Goal: Information Seeking & Learning: Learn about a topic

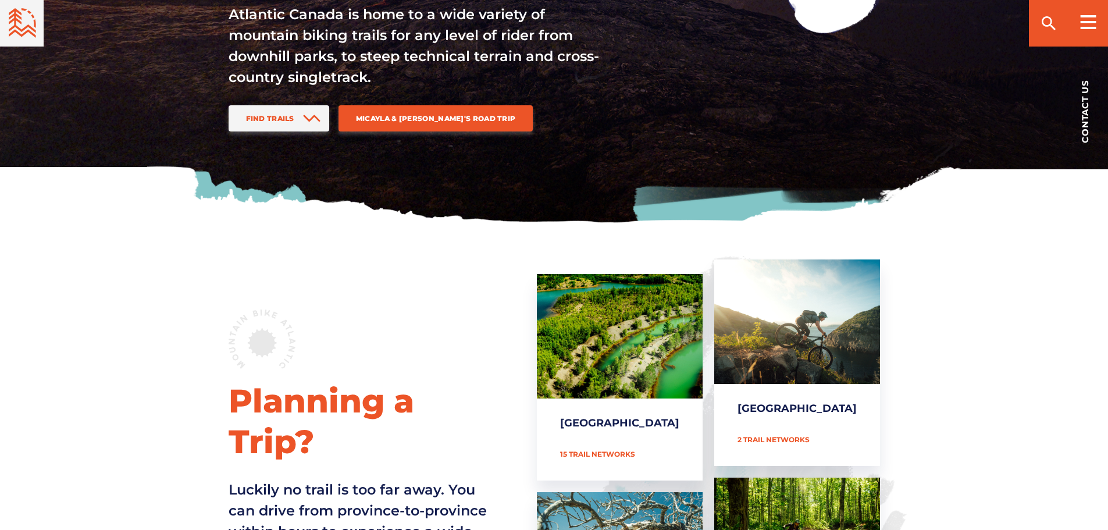
scroll to position [291, 0]
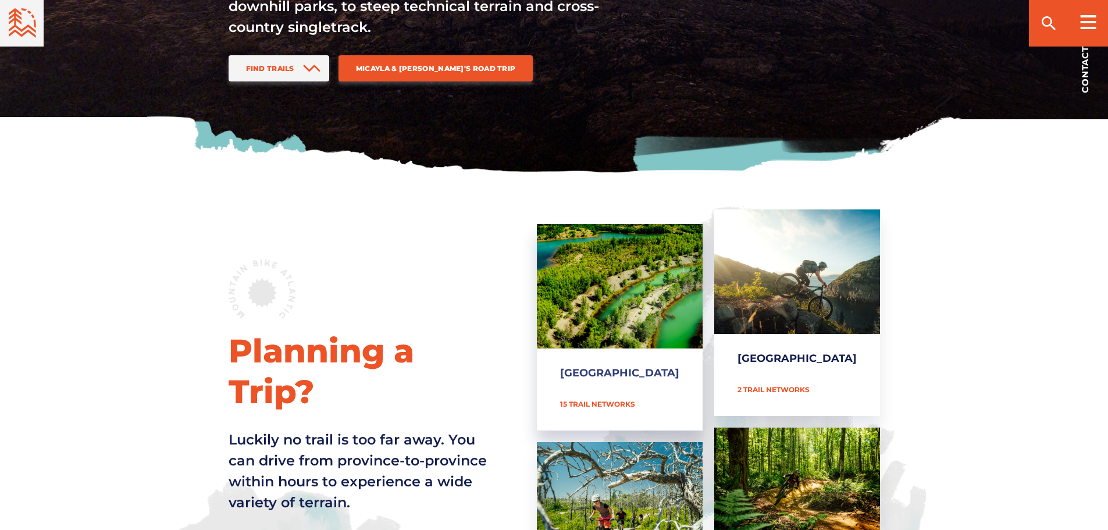
click at [629, 298] on link "[GEOGRAPHIC_DATA]" at bounding box center [620, 327] width 166 height 207
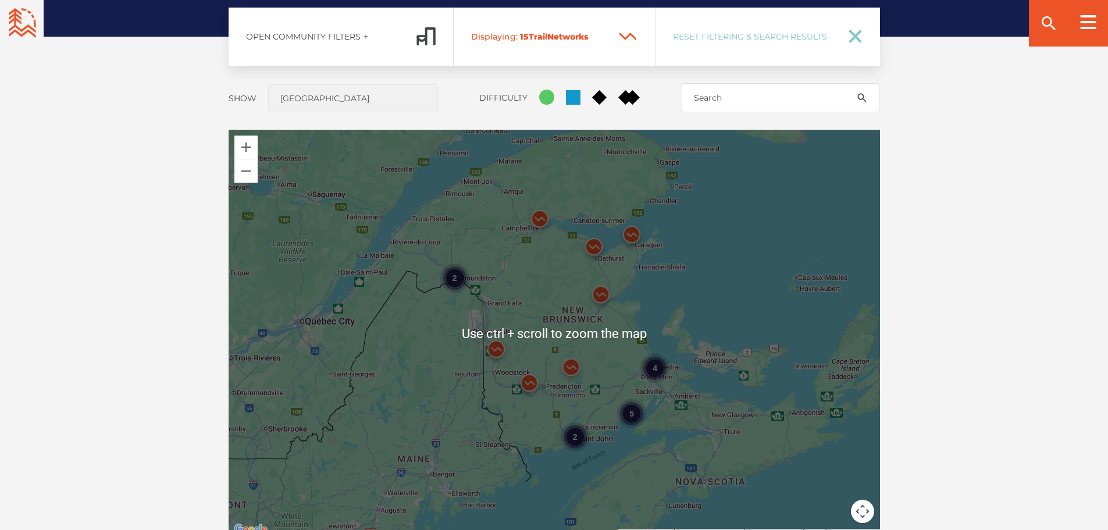
scroll to position [989, 0]
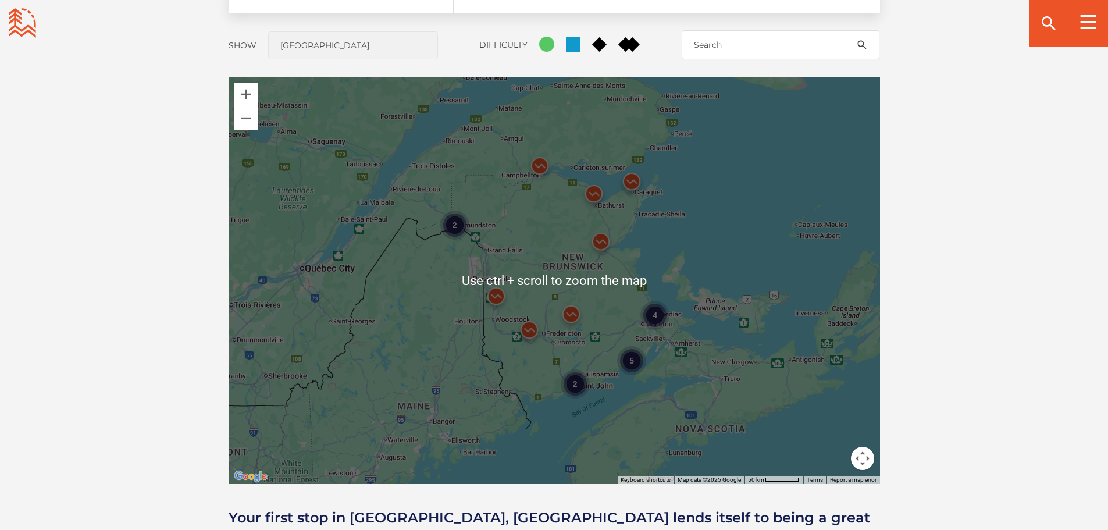
click at [529, 369] on div "4 2 5 2" at bounding box center [555, 280] width 652 height 407
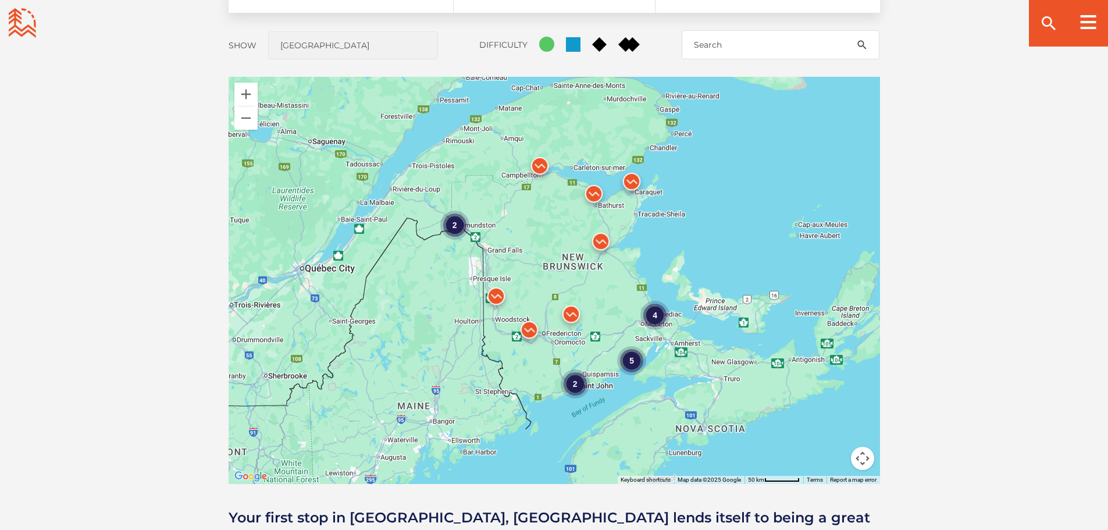
click at [527, 330] on img at bounding box center [529, 332] width 35 height 35
click at [536, 269] on link "Woolastook Park" at bounding box center [532, 273] width 79 height 9
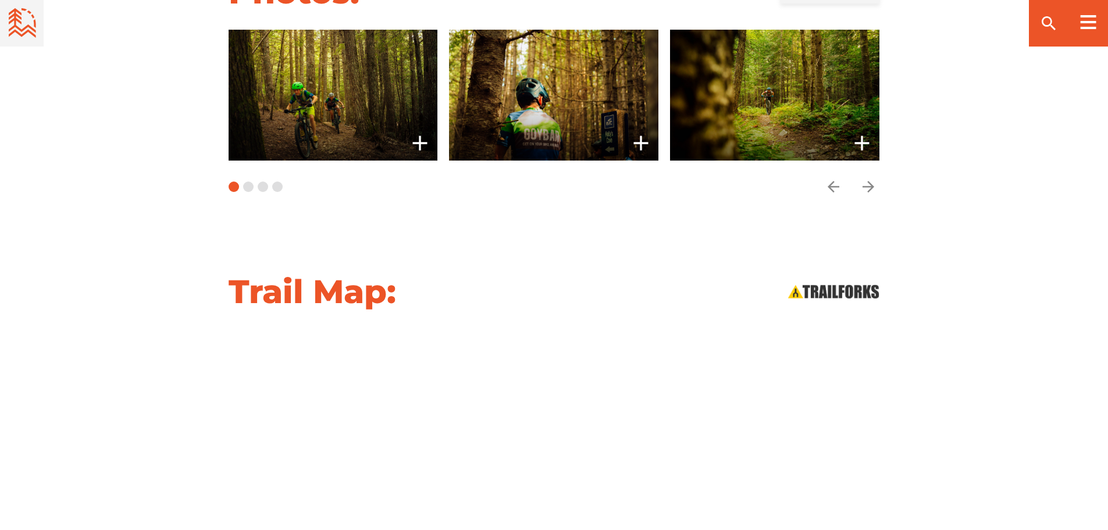
scroll to position [1164, 0]
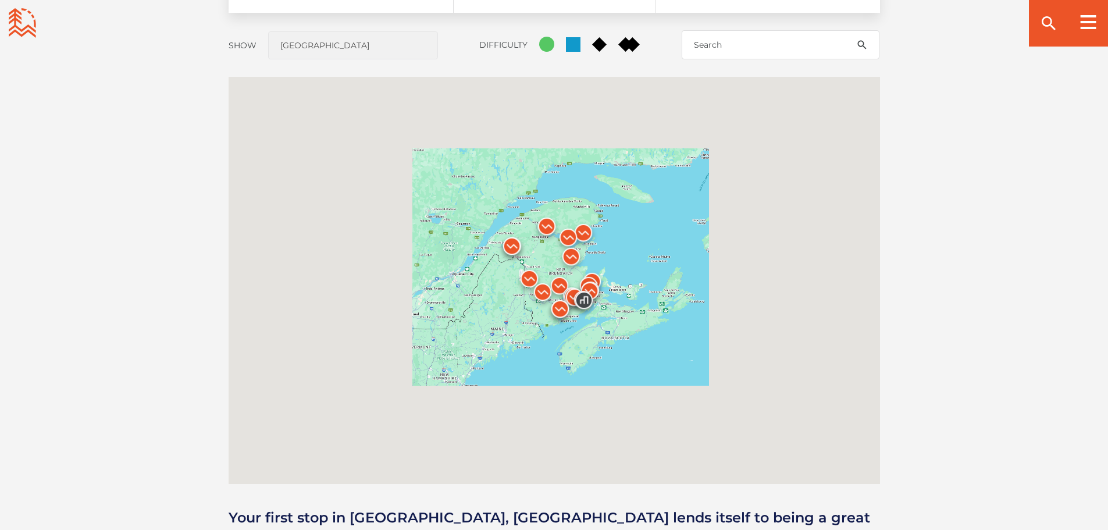
scroll to position [989, 0]
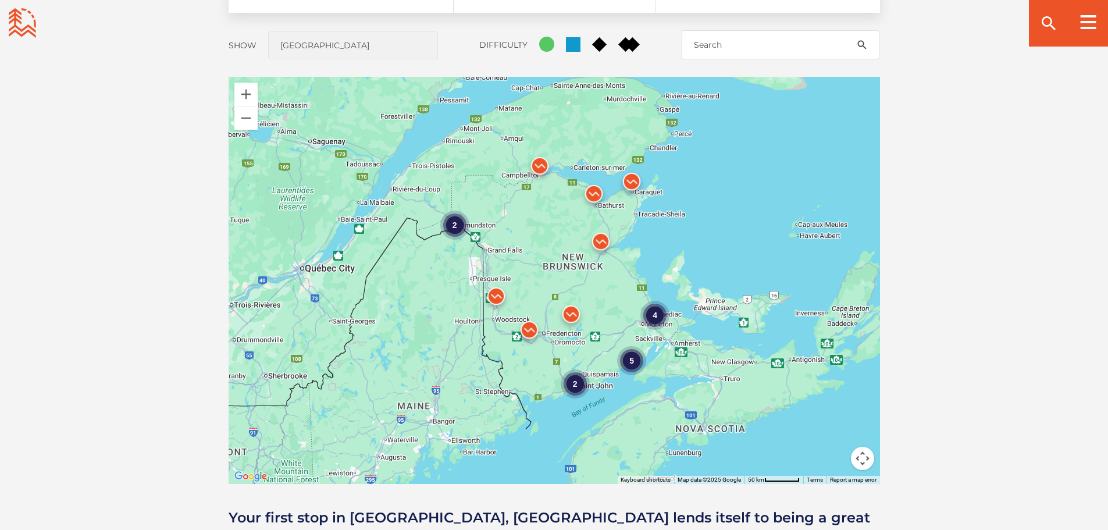
click at [574, 381] on div "2" at bounding box center [574, 383] width 29 height 29
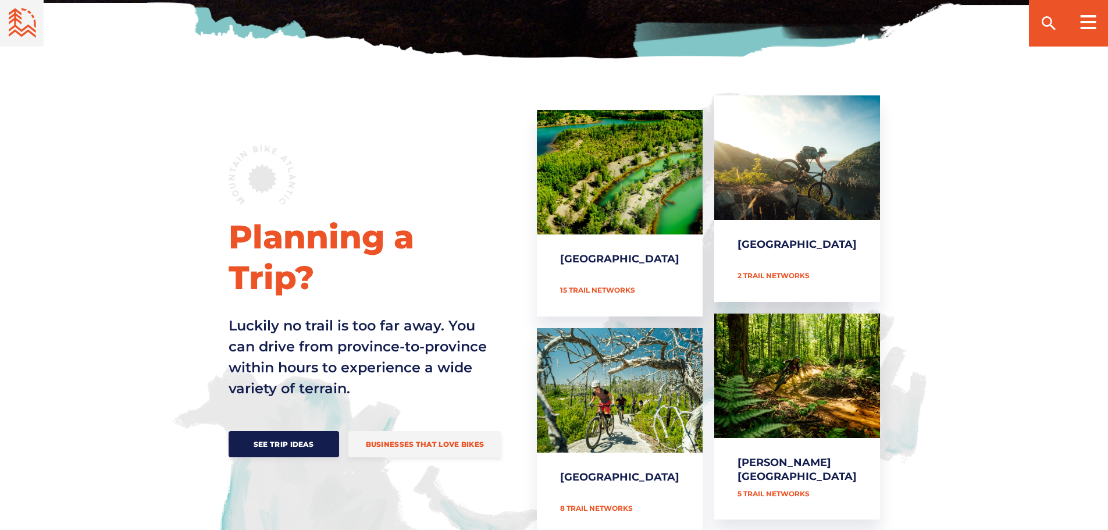
scroll to position [407, 0]
